Goal: Information Seeking & Learning: Learn about a topic

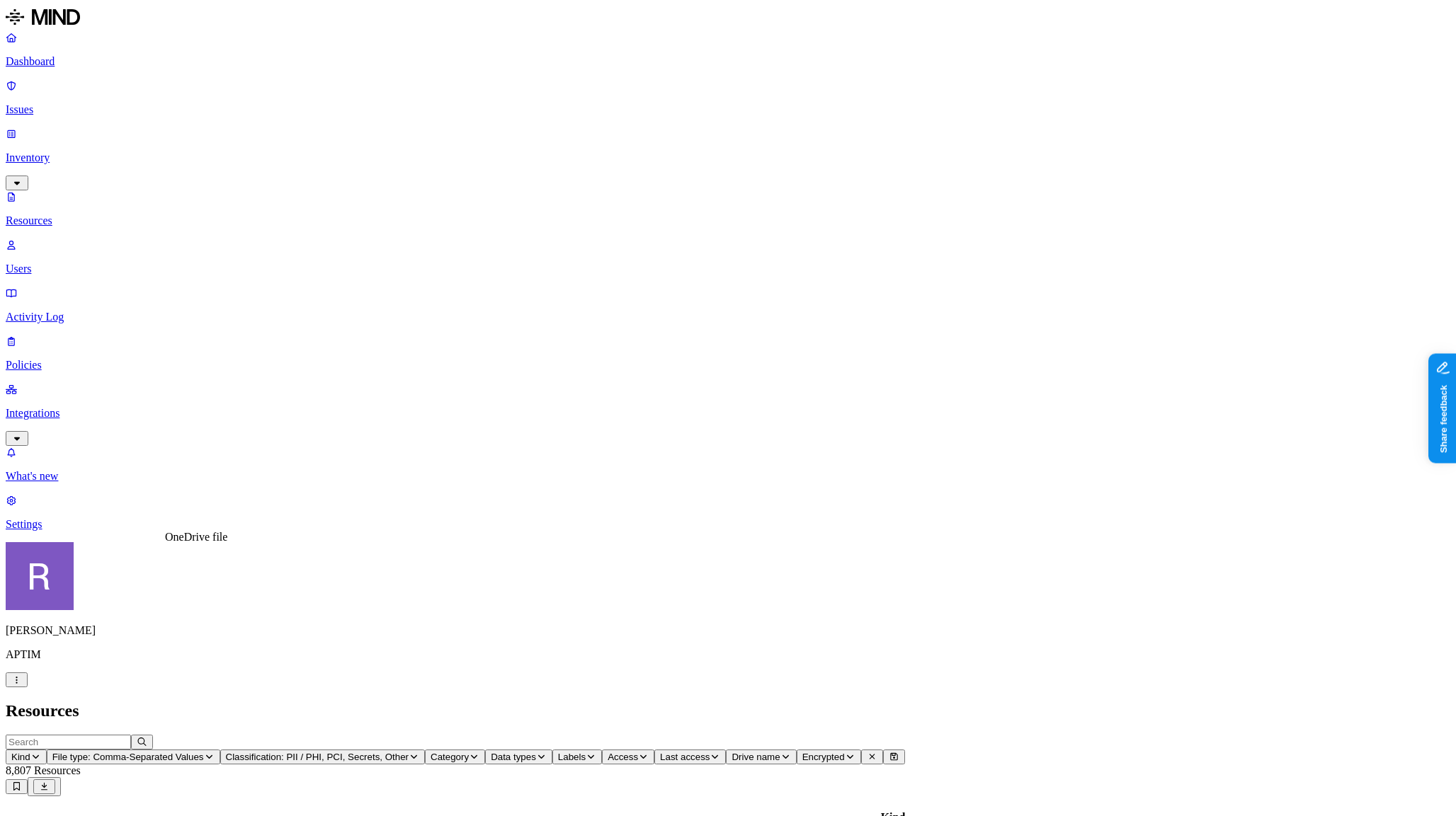
scroll to position [171, 0]
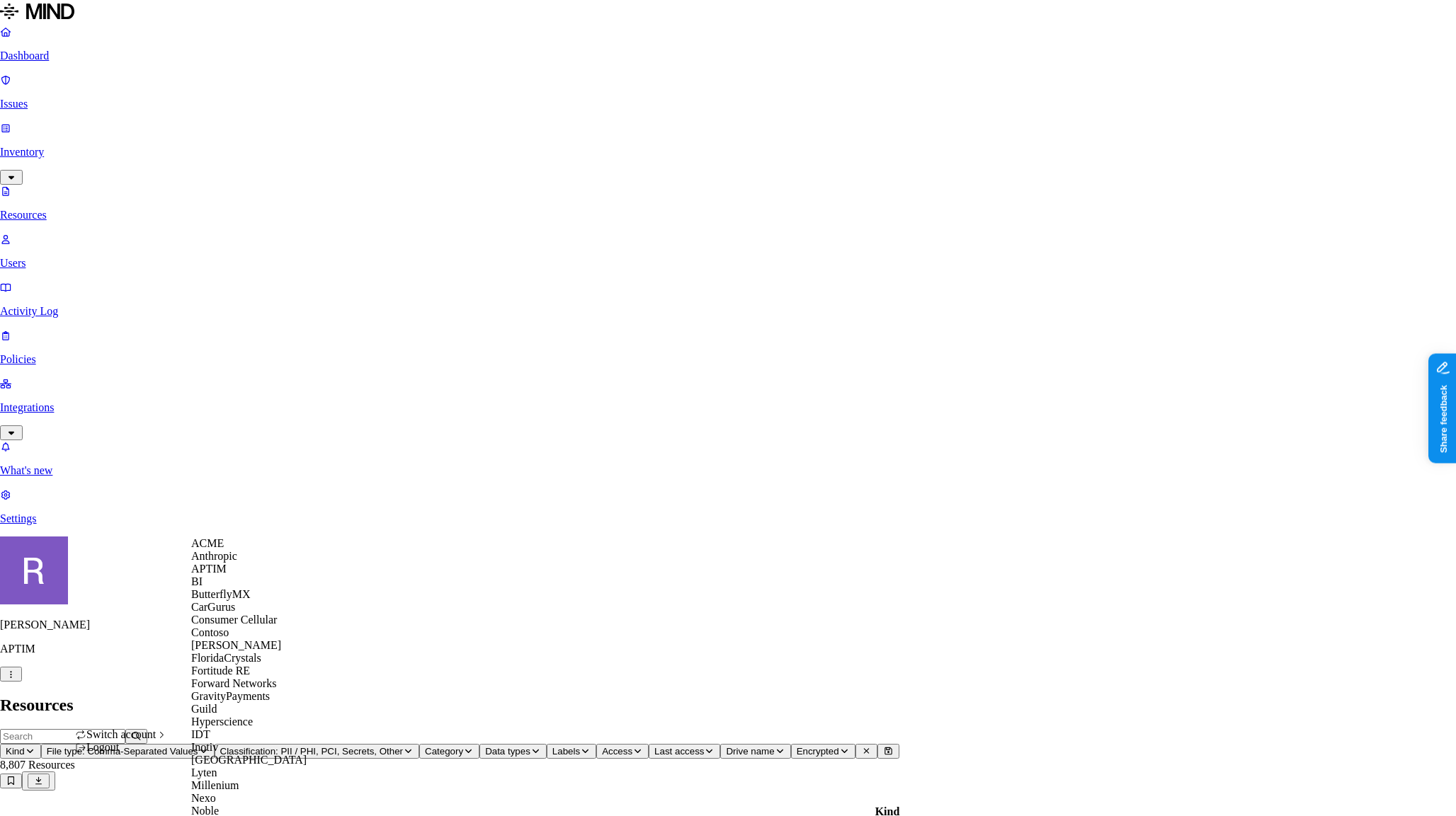
scroll to position [613, 0]
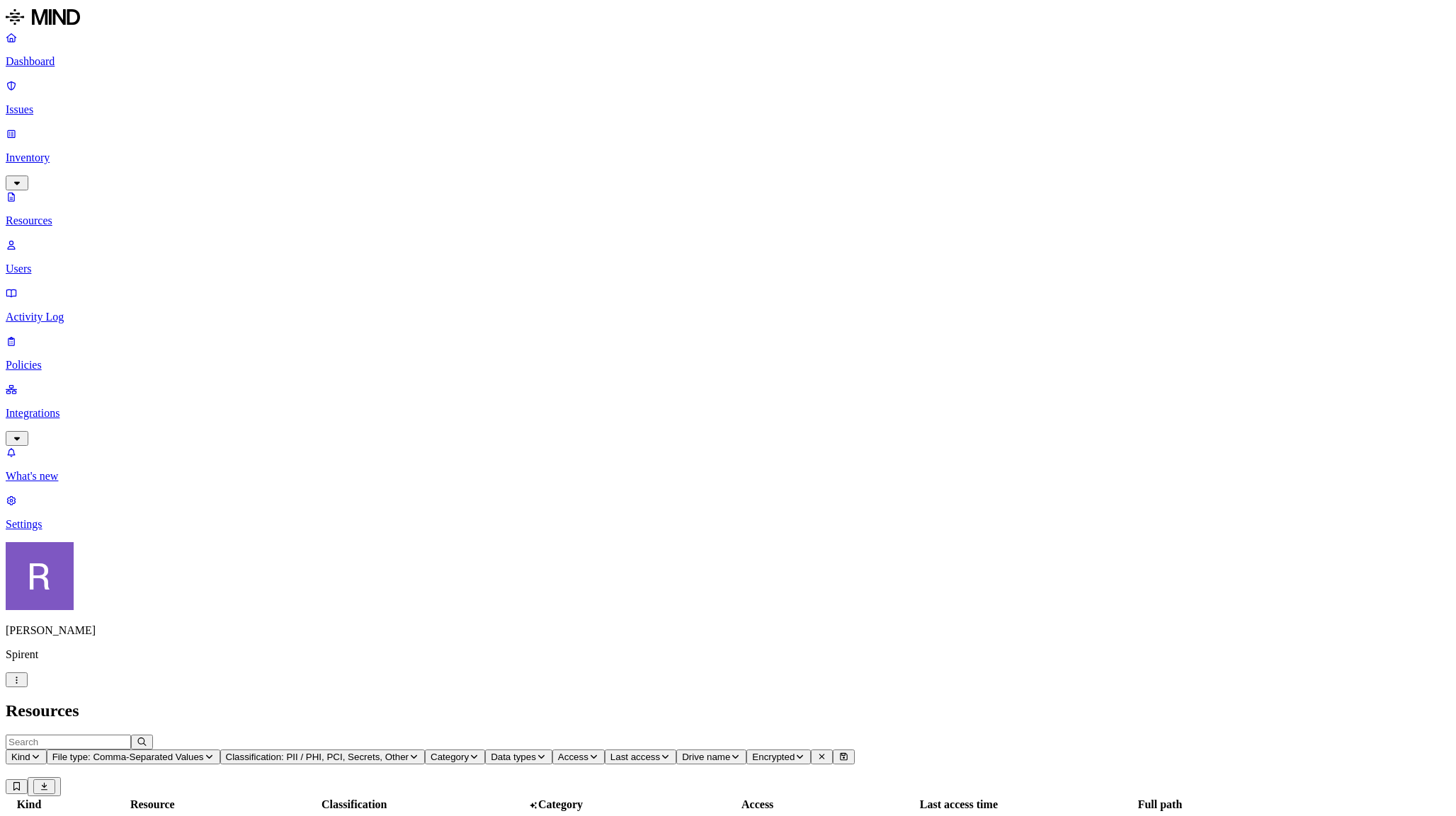
click at [59, 359] on p "Policies" at bounding box center [728, 364] width 1445 height 13
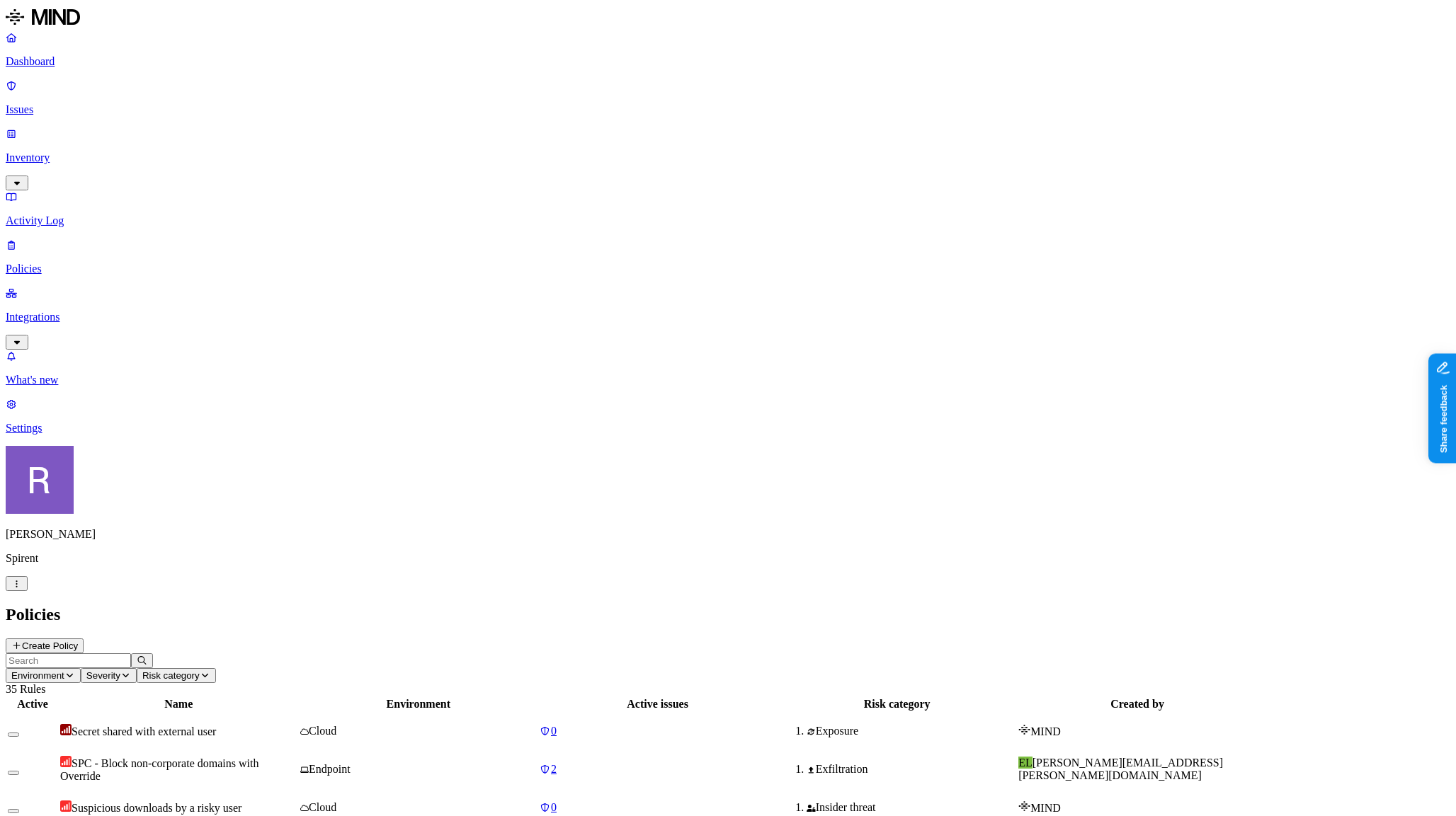
click at [131, 653] on input "text" at bounding box center [68, 660] width 125 height 15
click at [194, 764] on span "PII upload to cloud storage" at bounding box center [133, 769] width 122 height 12
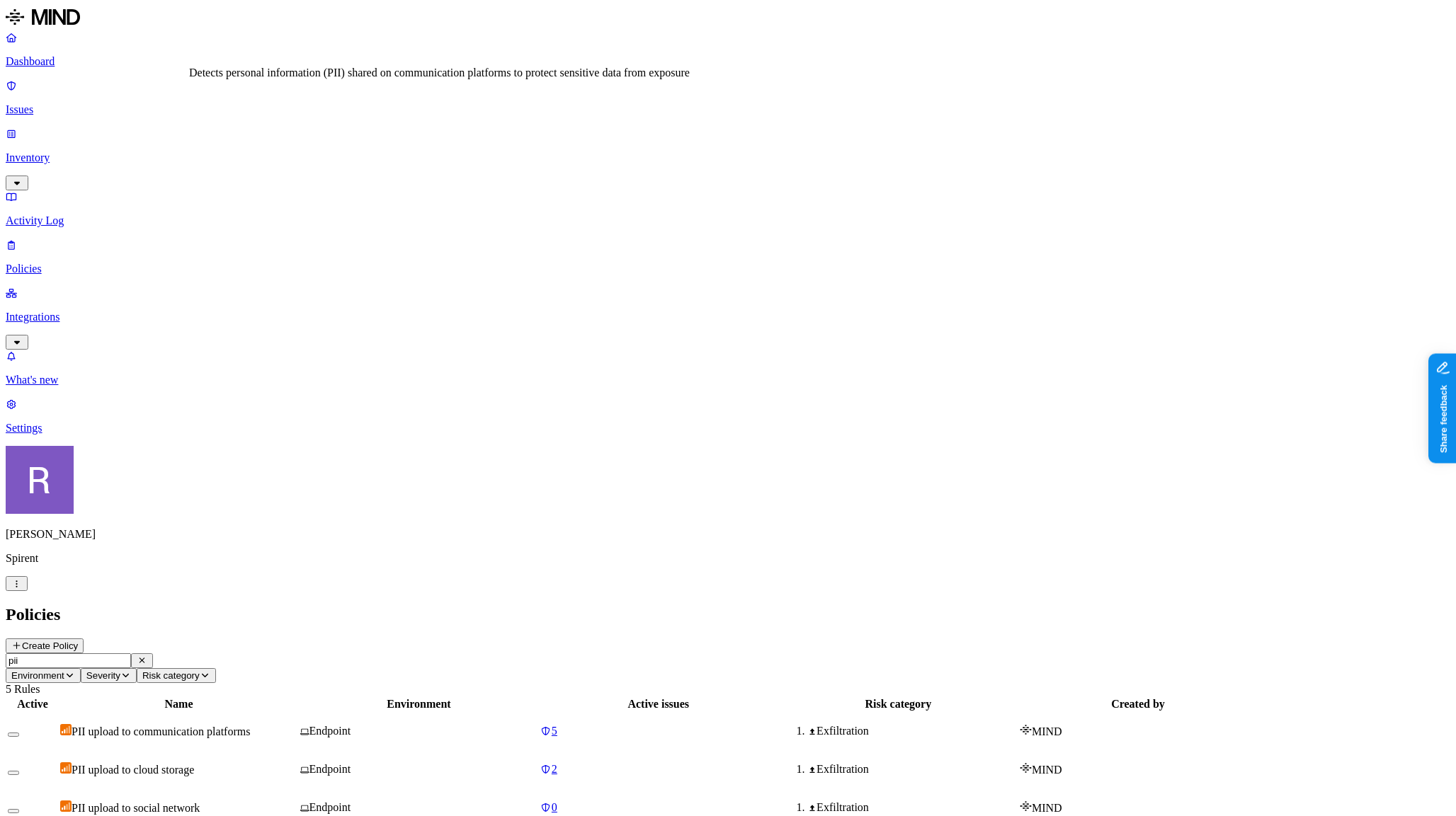
click at [250, 726] on span "PII upload to communication platforms" at bounding box center [161, 732] width 178 height 12
click at [92, 263] on p "Policies" at bounding box center [728, 268] width 1445 height 13
click at [131, 653] on input "pii" at bounding box center [68, 660] width 125 height 15
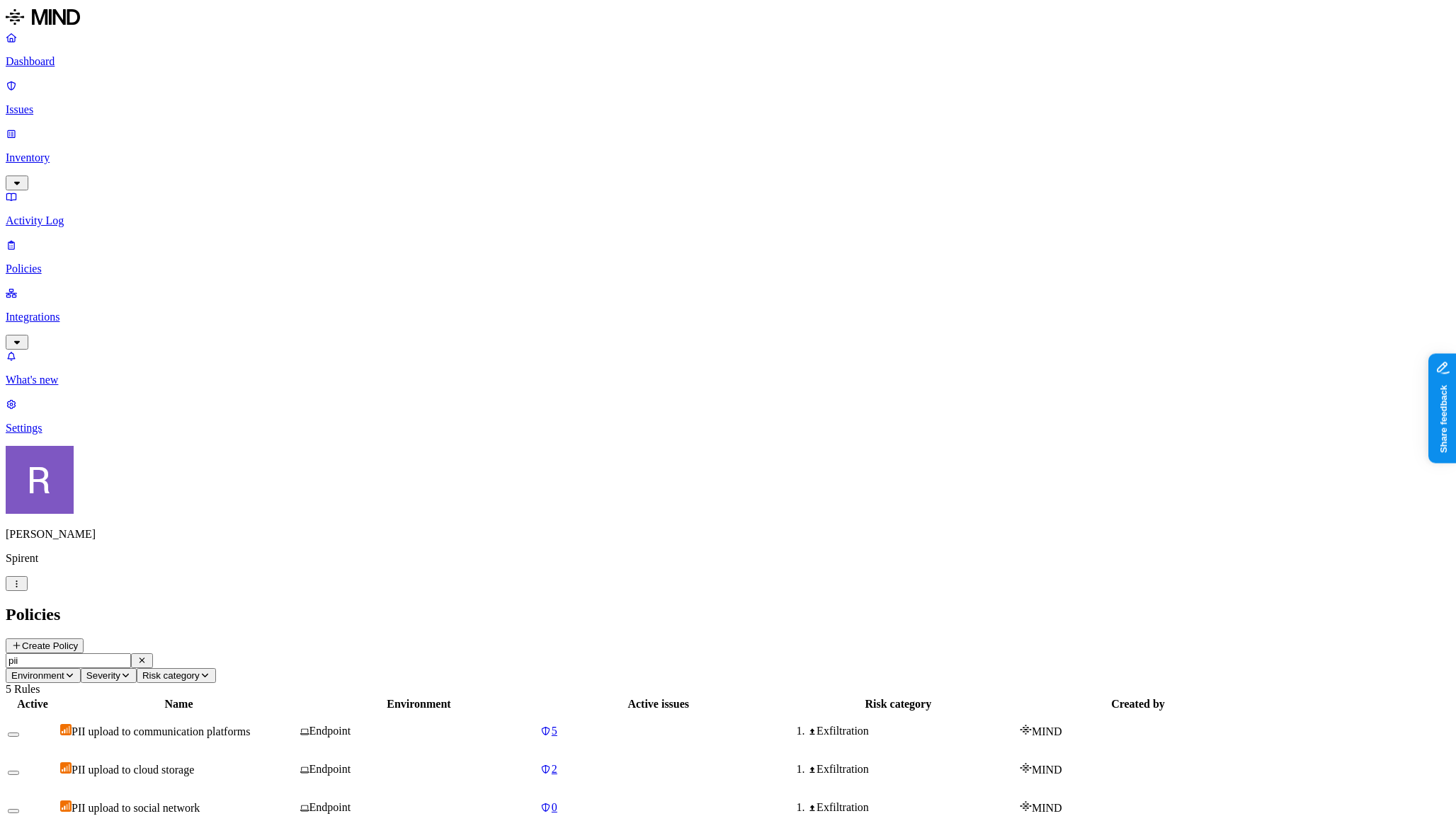
click at [131, 653] on input "pii" at bounding box center [68, 660] width 125 height 15
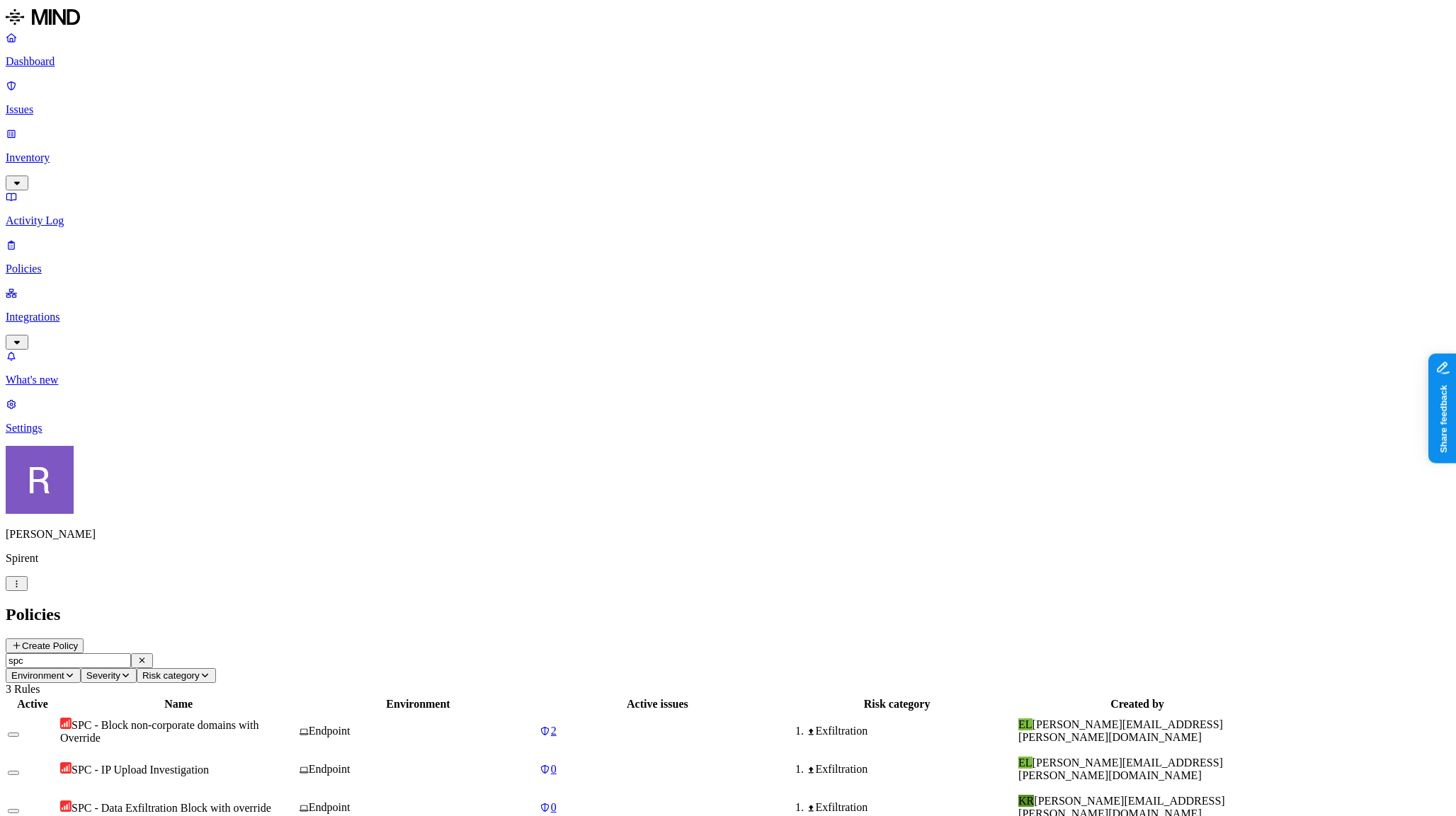
type input "spc"
click at [271, 802] on span "SPC - Data Exfiltration Block with override" at bounding box center [172, 808] width 200 height 12
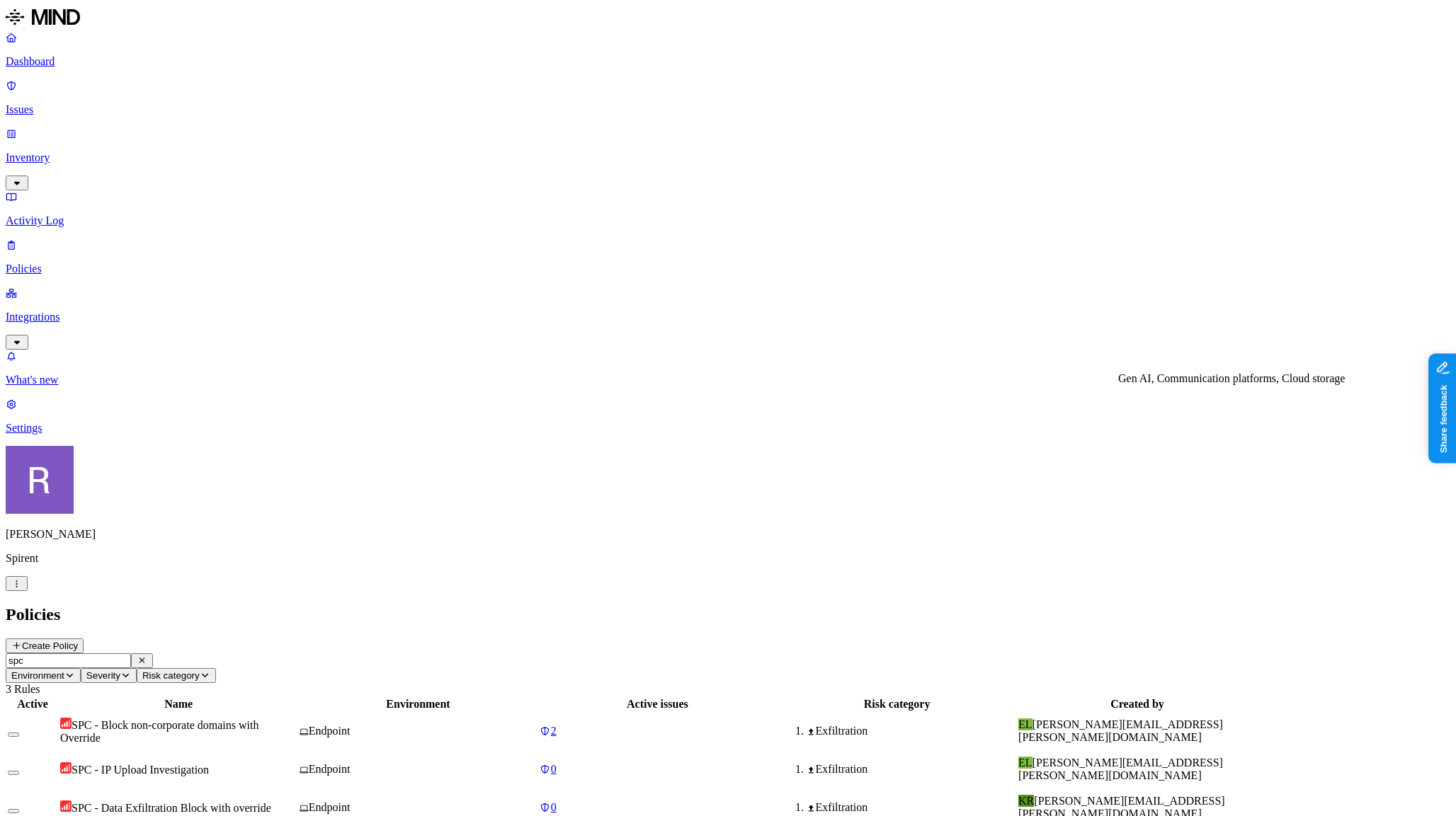
click at [67, 435] on p "Settings" at bounding box center [728, 427] width 1445 height 13
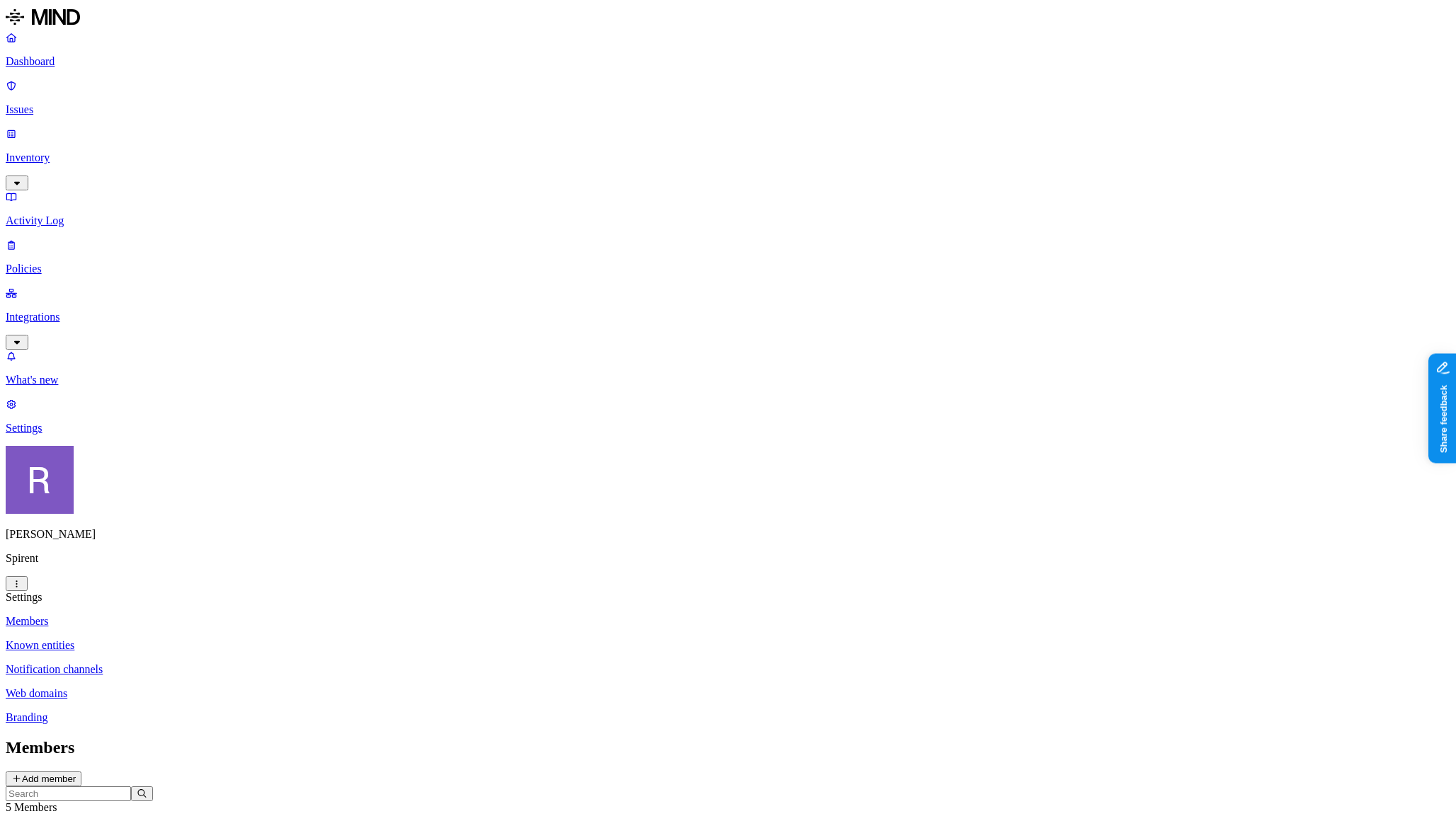
click at [211, 687] on p "Web domains" at bounding box center [728, 693] width 1445 height 13
click at [47, 263] on p "Policies" at bounding box center [728, 268] width 1445 height 13
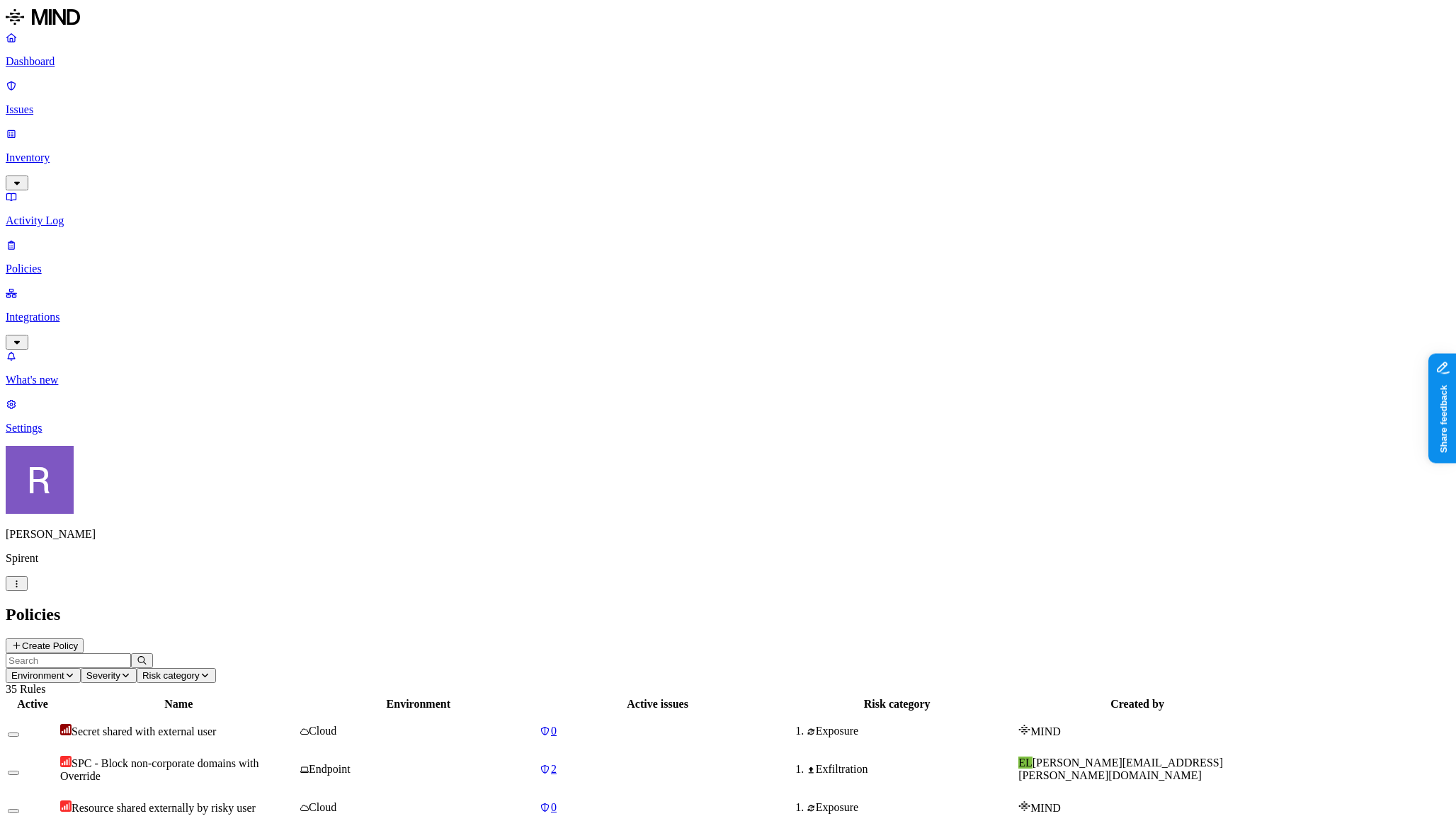
click at [131, 653] on input "text" at bounding box center [68, 660] width 125 height 15
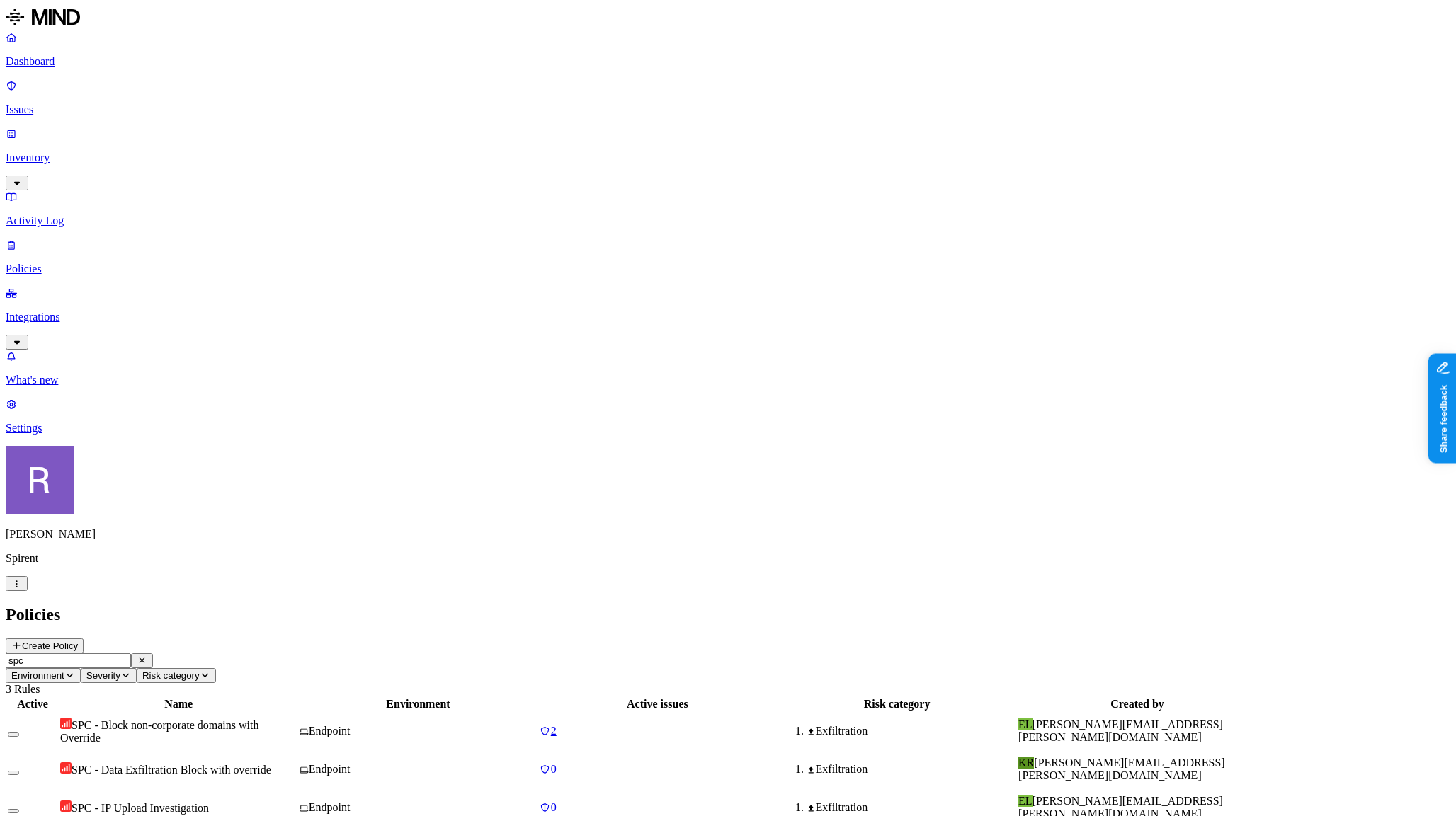
type input "spc"
click at [271, 764] on span "SPC - Data Exfiltration Block with override" at bounding box center [172, 769] width 200 height 12
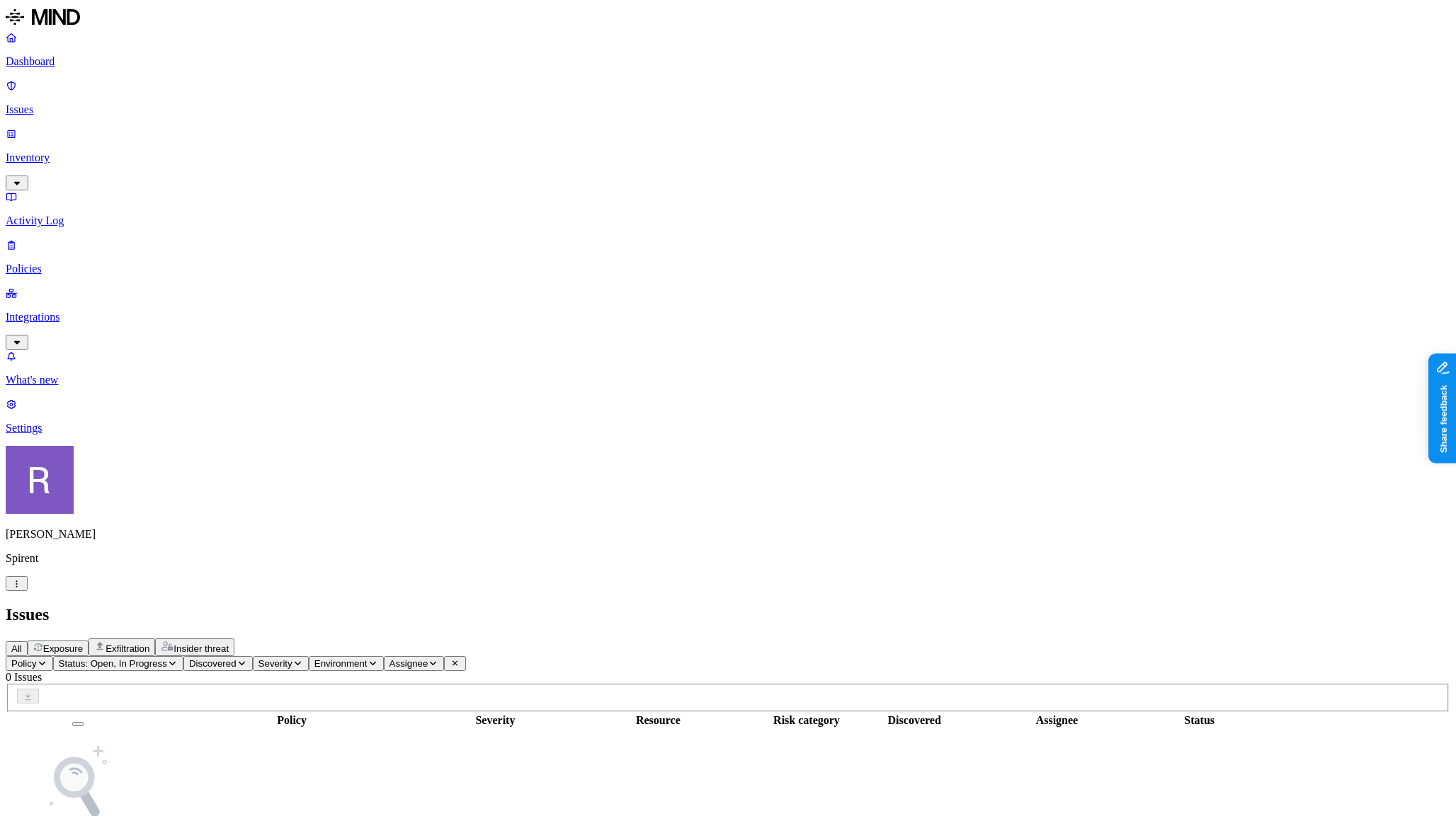
click at [112, 263] on p "Policies" at bounding box center [728, 268] width 1445 height 13
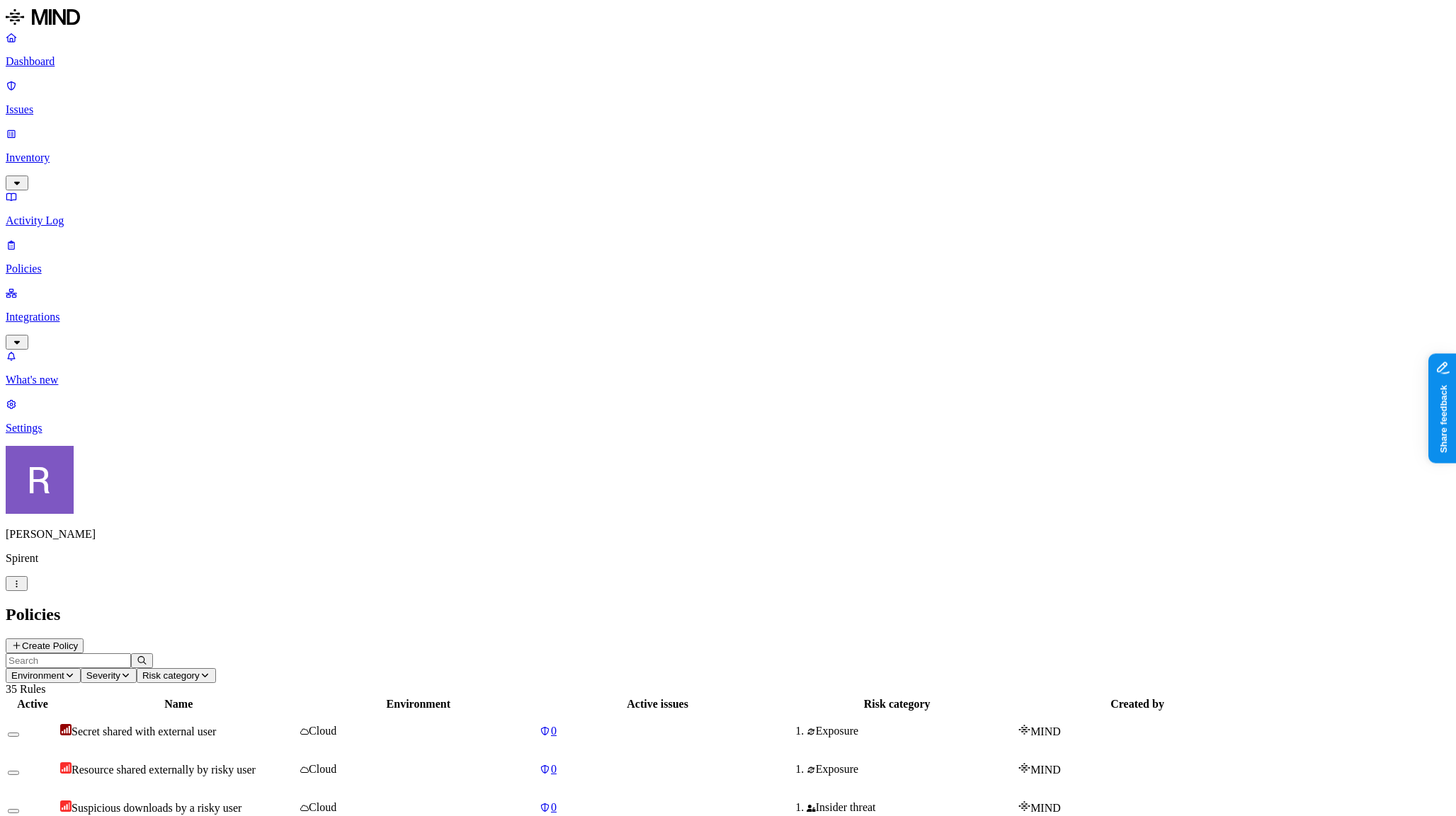
click at [131, 653] on input "text" at bounding box center [68, 660] width 125 height 15
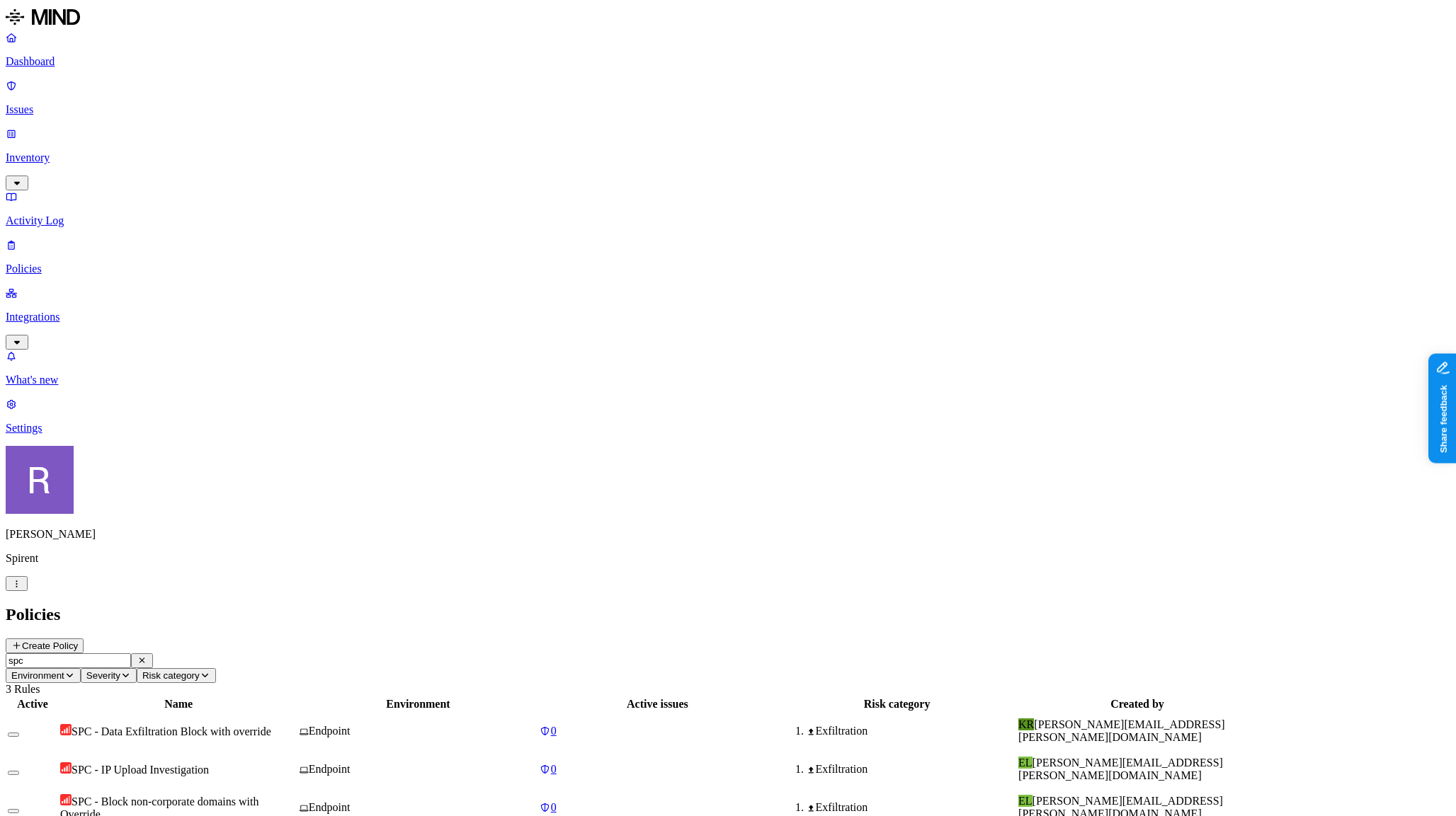
type input "spc"
click at [259, 796] on span "SPC - Block non-corporate domains with Override" at bounding box center [159, 808] width 199 height 25
